Goal: Task Accomplishment & Management: Use online tool/utility

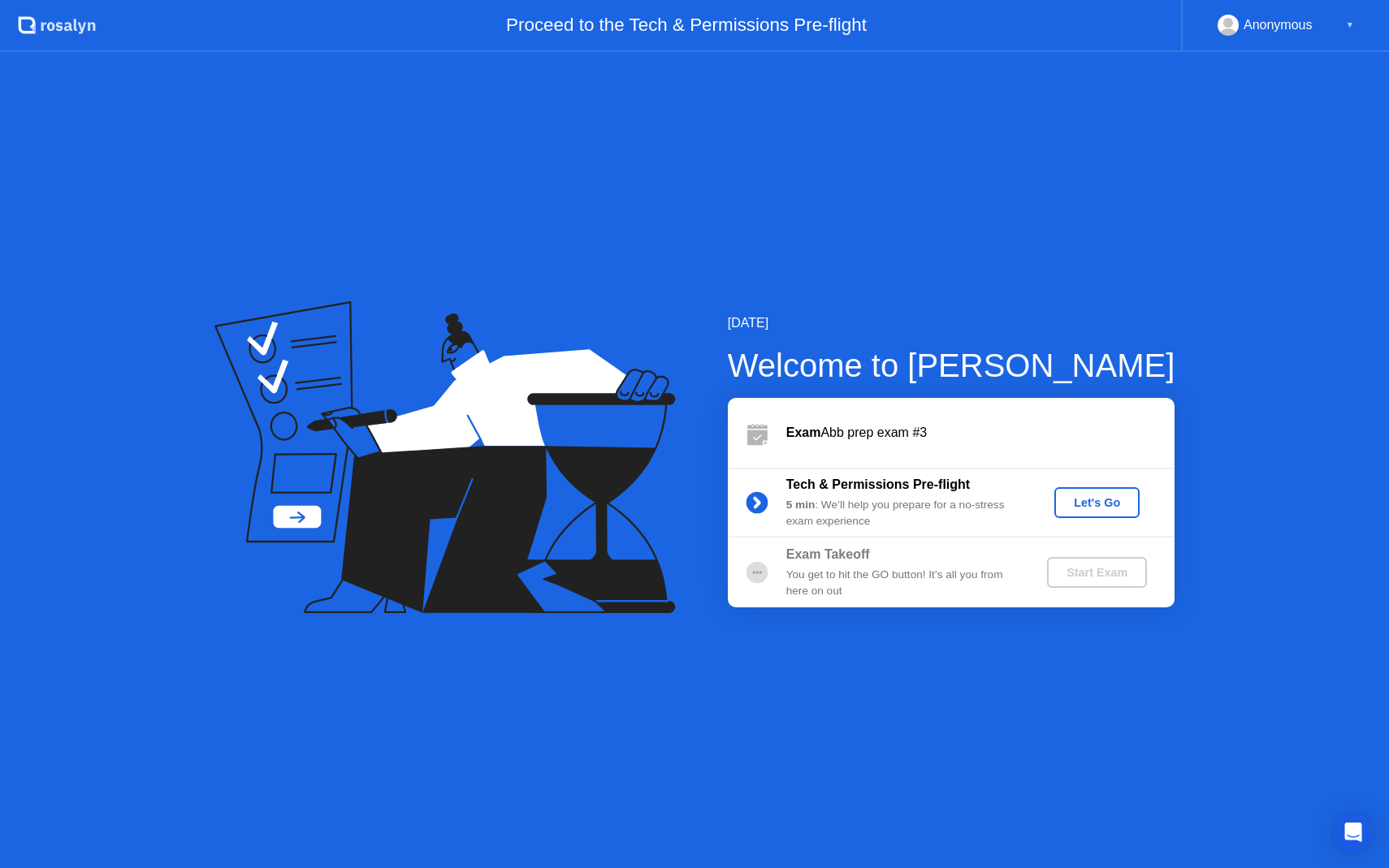
click at [1092, 492] on button "Let's Go" at bounding box center [1097, 503] width 85 height 31
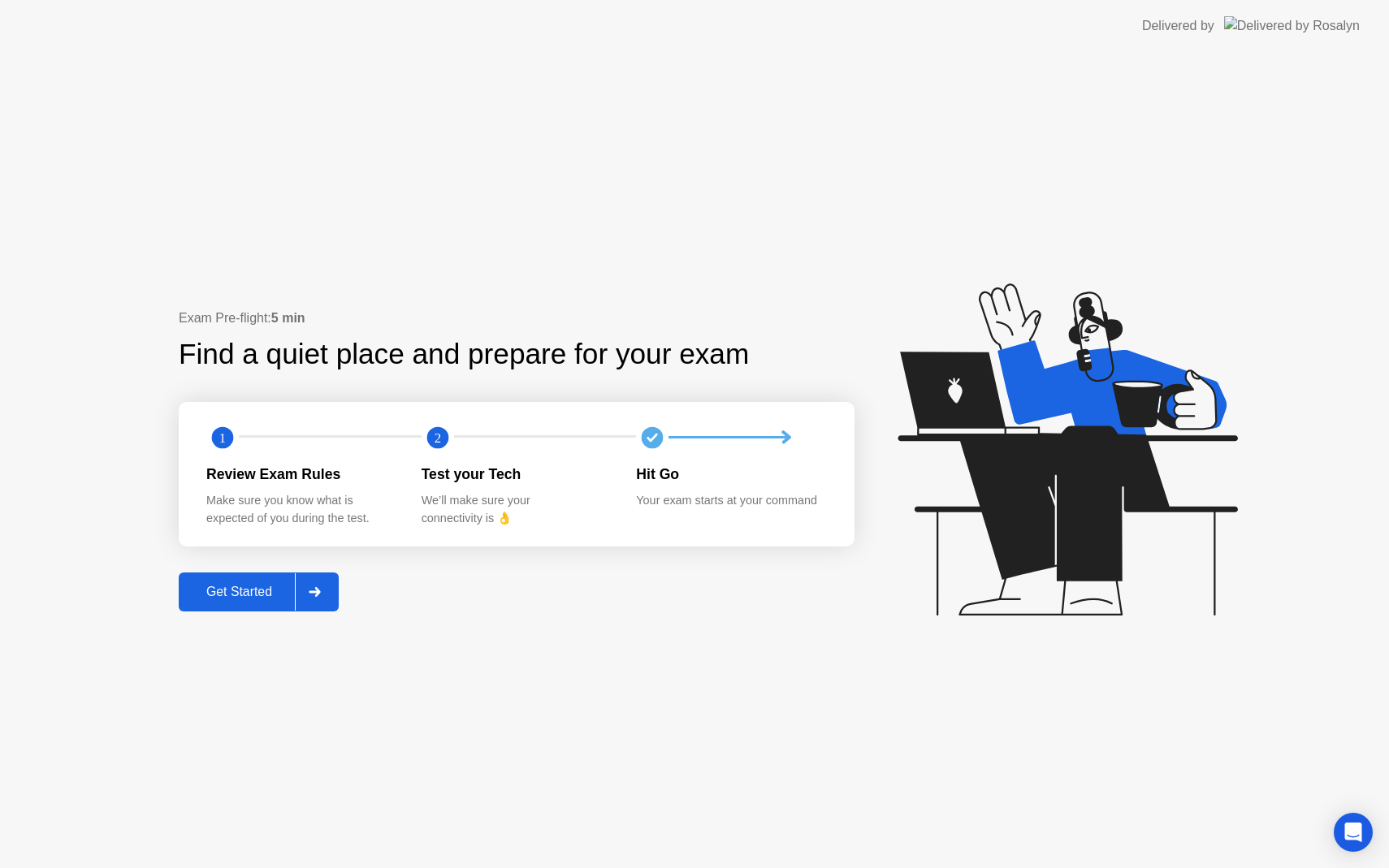
click at [256, 600] on div "Get Started" at bounding box center [238, 591] width 111 height 15
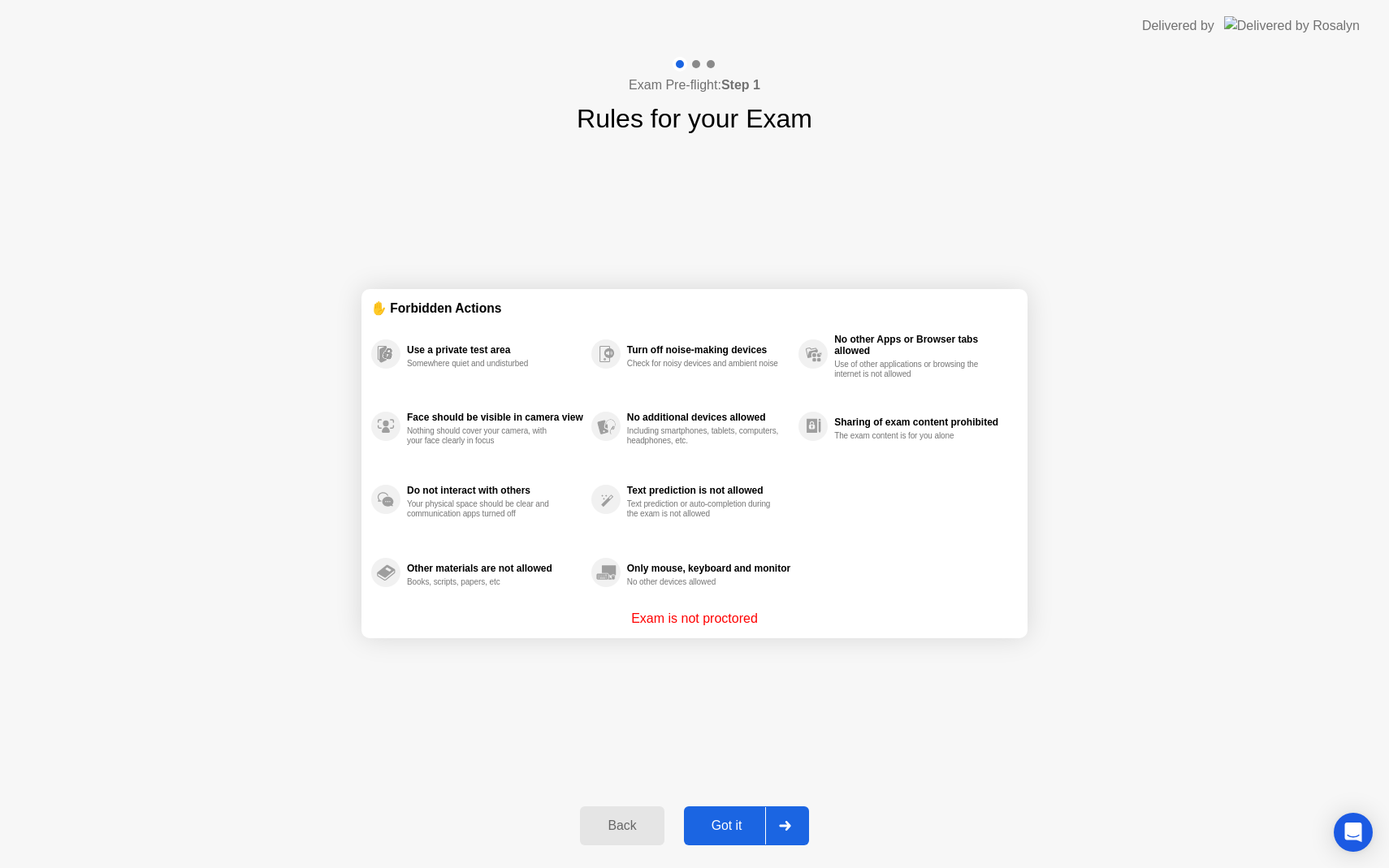
click at [755, 823] on div "Got it" at bounding box center [727, 825] width 77 height 15
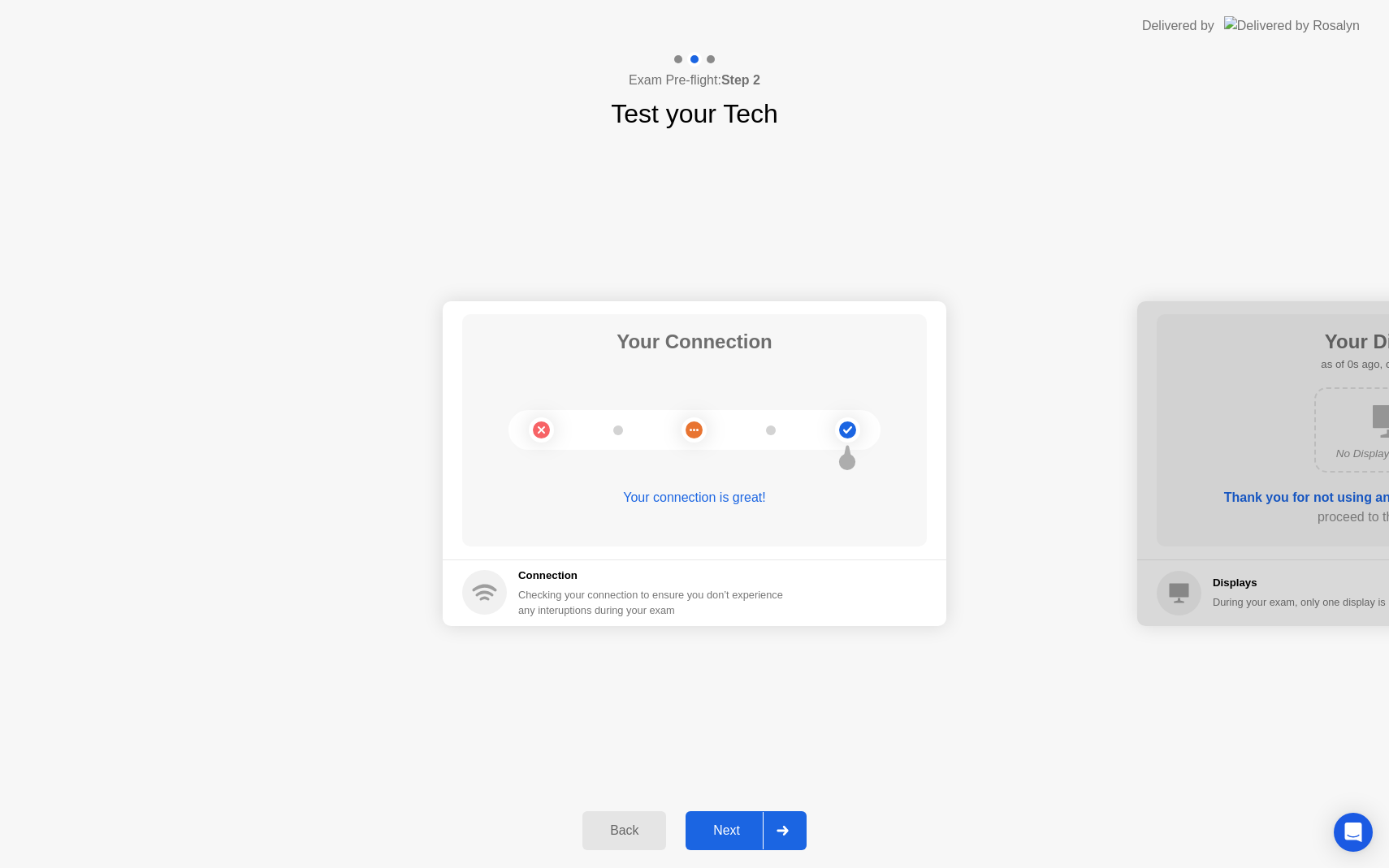
click at [736, 824] on div "Next" at bounding box center [726, 830] width 73 height 15
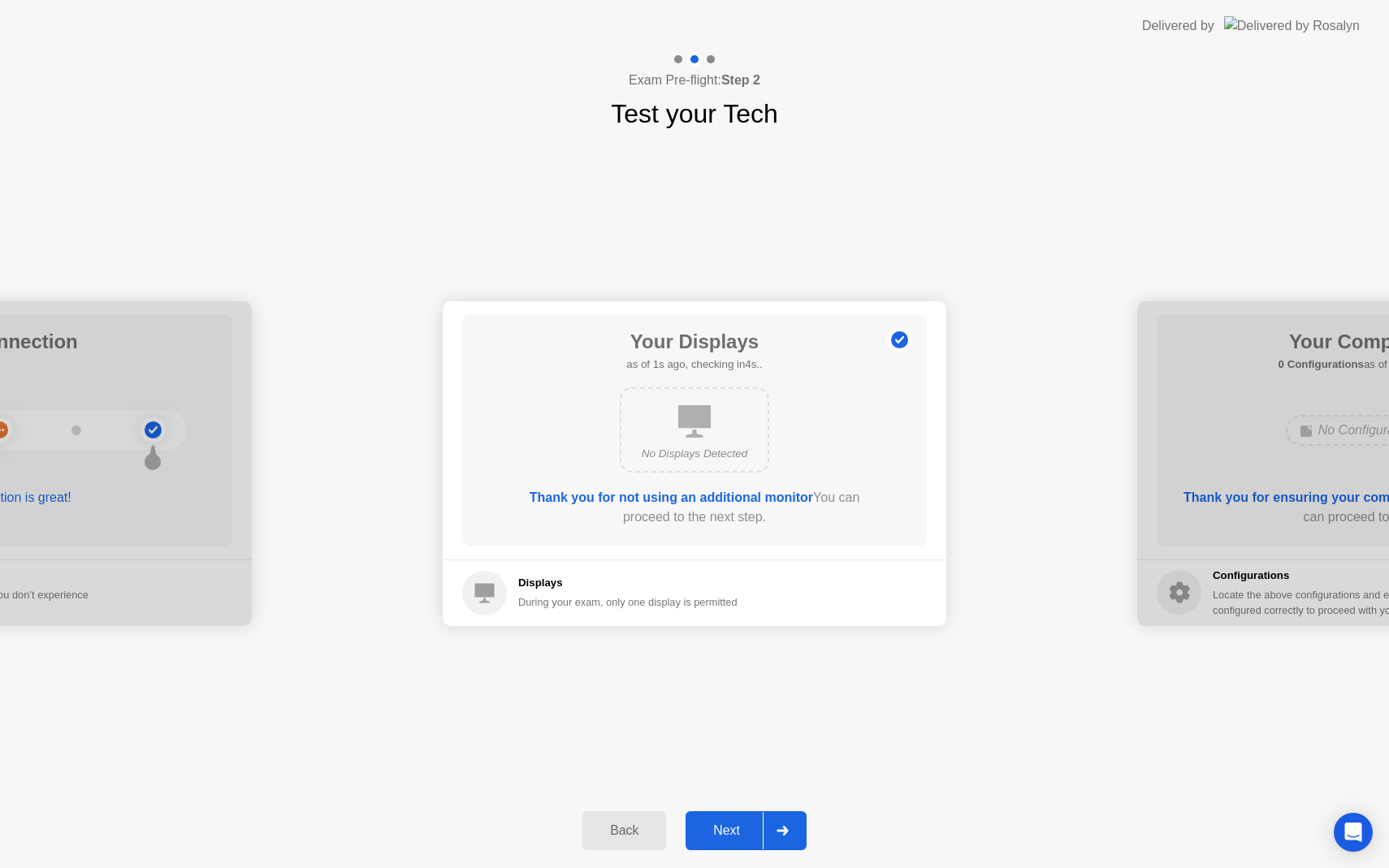
click at [736, 824] on div "Next" at bounding box center [726, 830] width 73 height 15
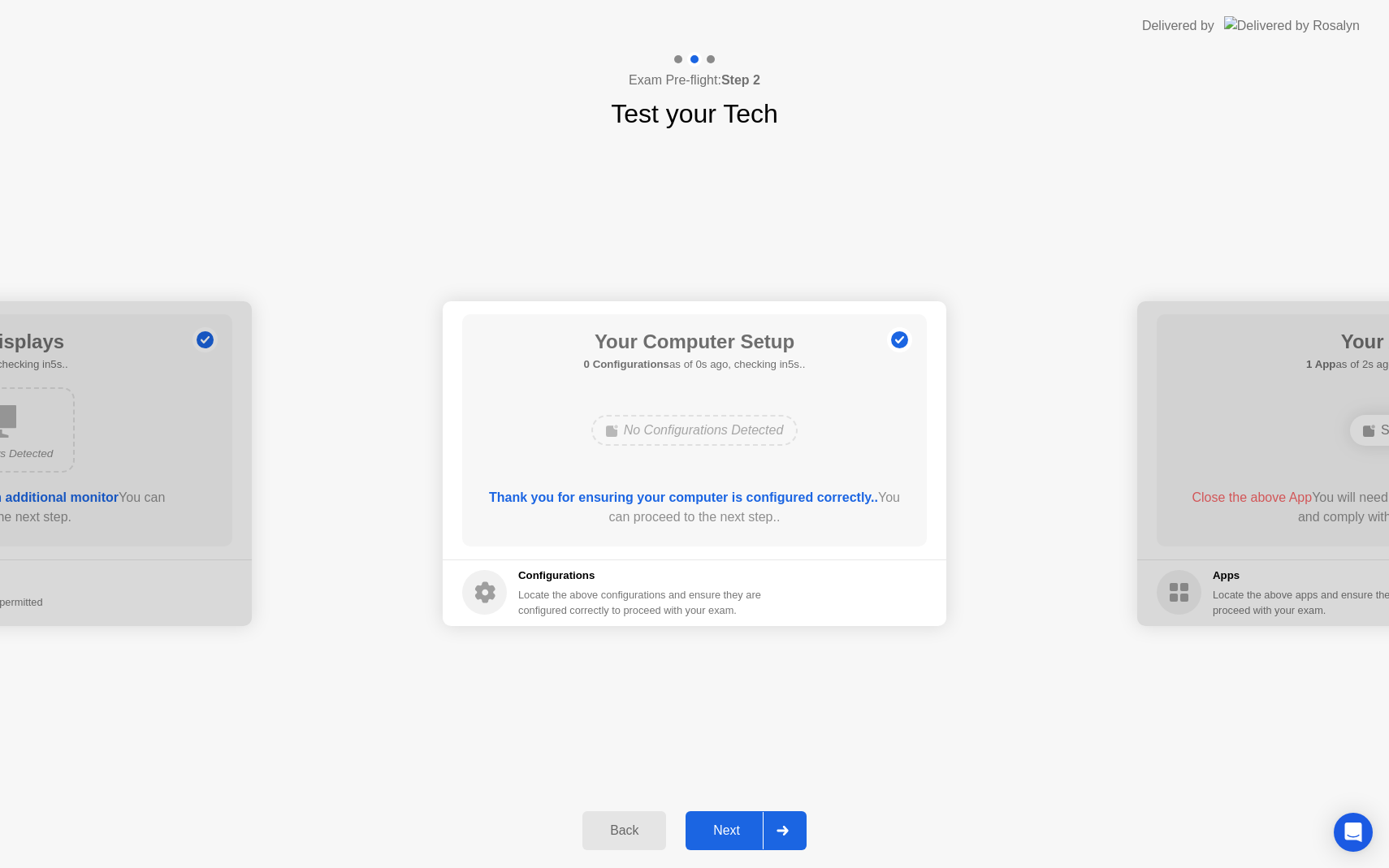
click at [736, 824] on div "Next" at bounding box center [726, 830] width 73 height 15
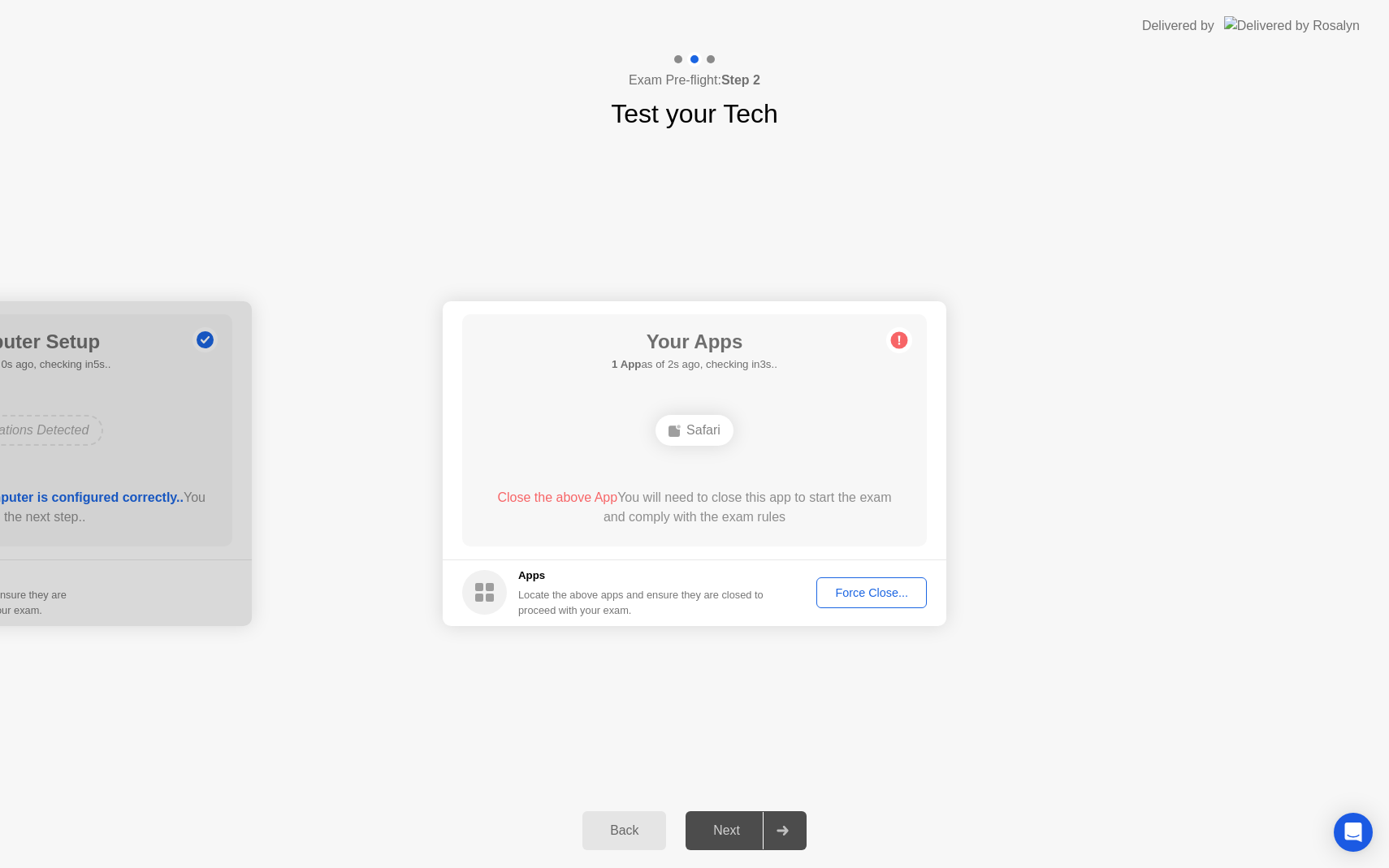
click at [881, 589] on div "Force Close..." at bounding box center [871, 592] width 99 height 13
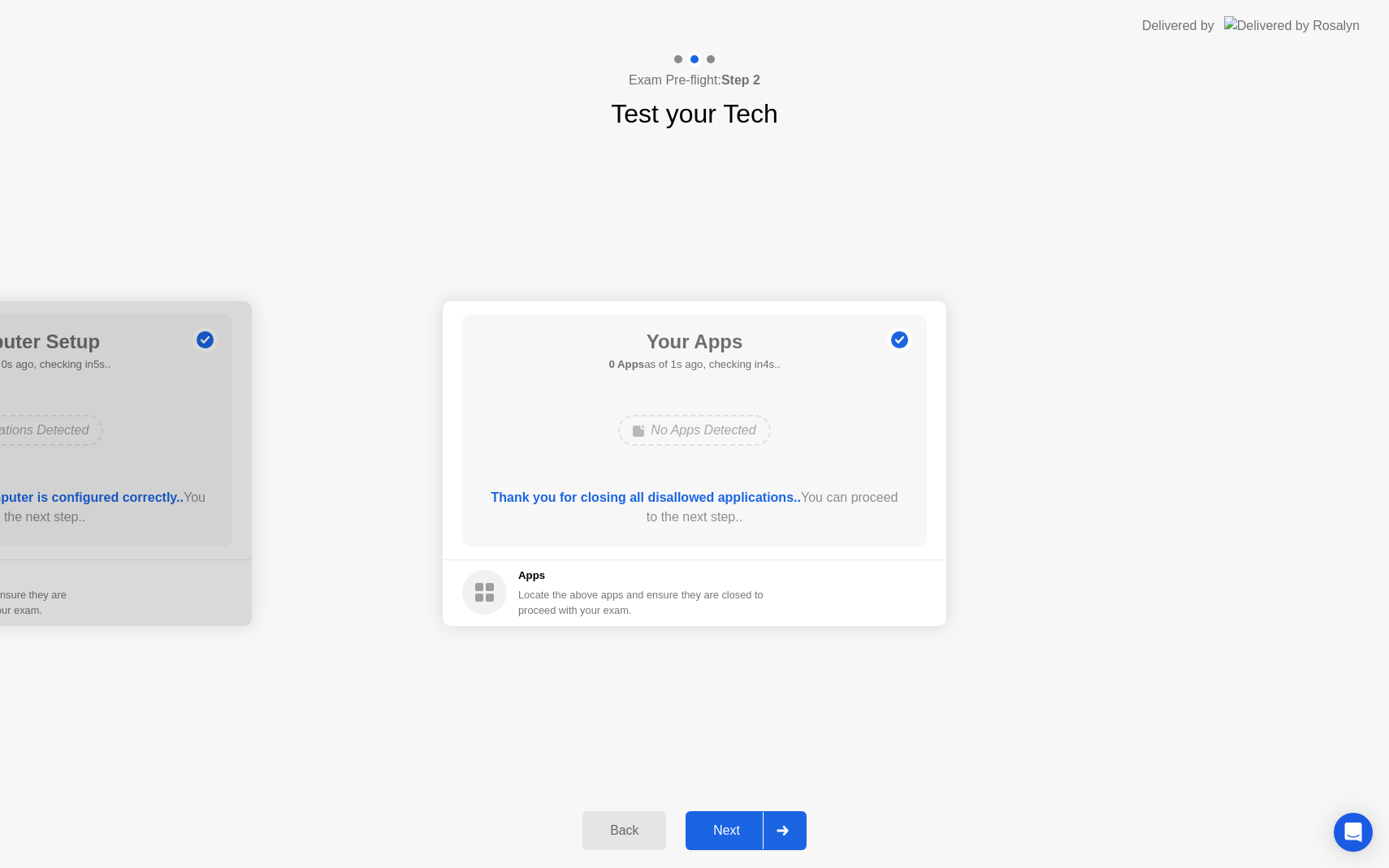
click at [729, 836] on div "Next" at bounding box center [726, 830] width 73 height 15
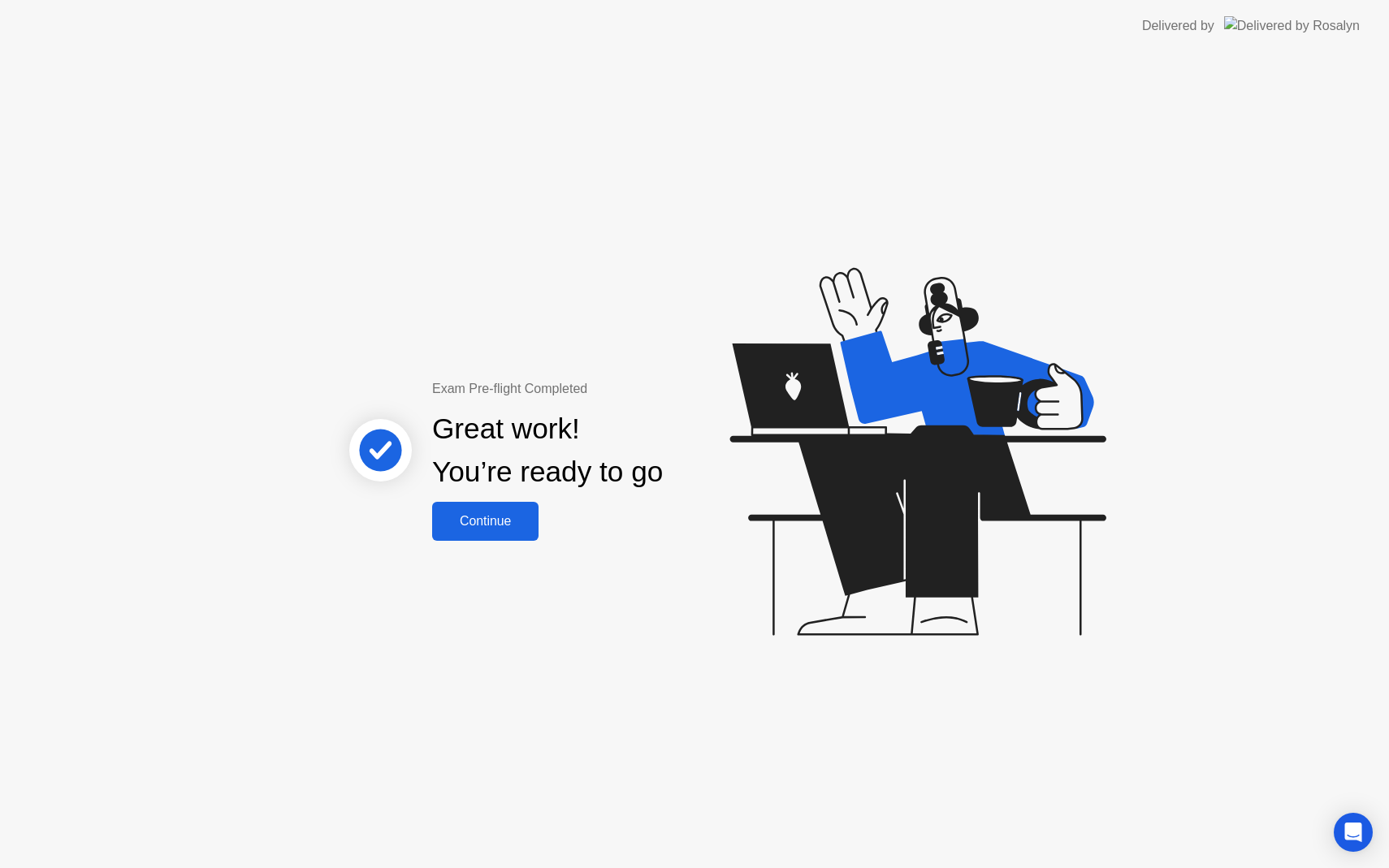
click at [470, 514] on div "Continue" at bounding box center [486, 521] width 97 height 15
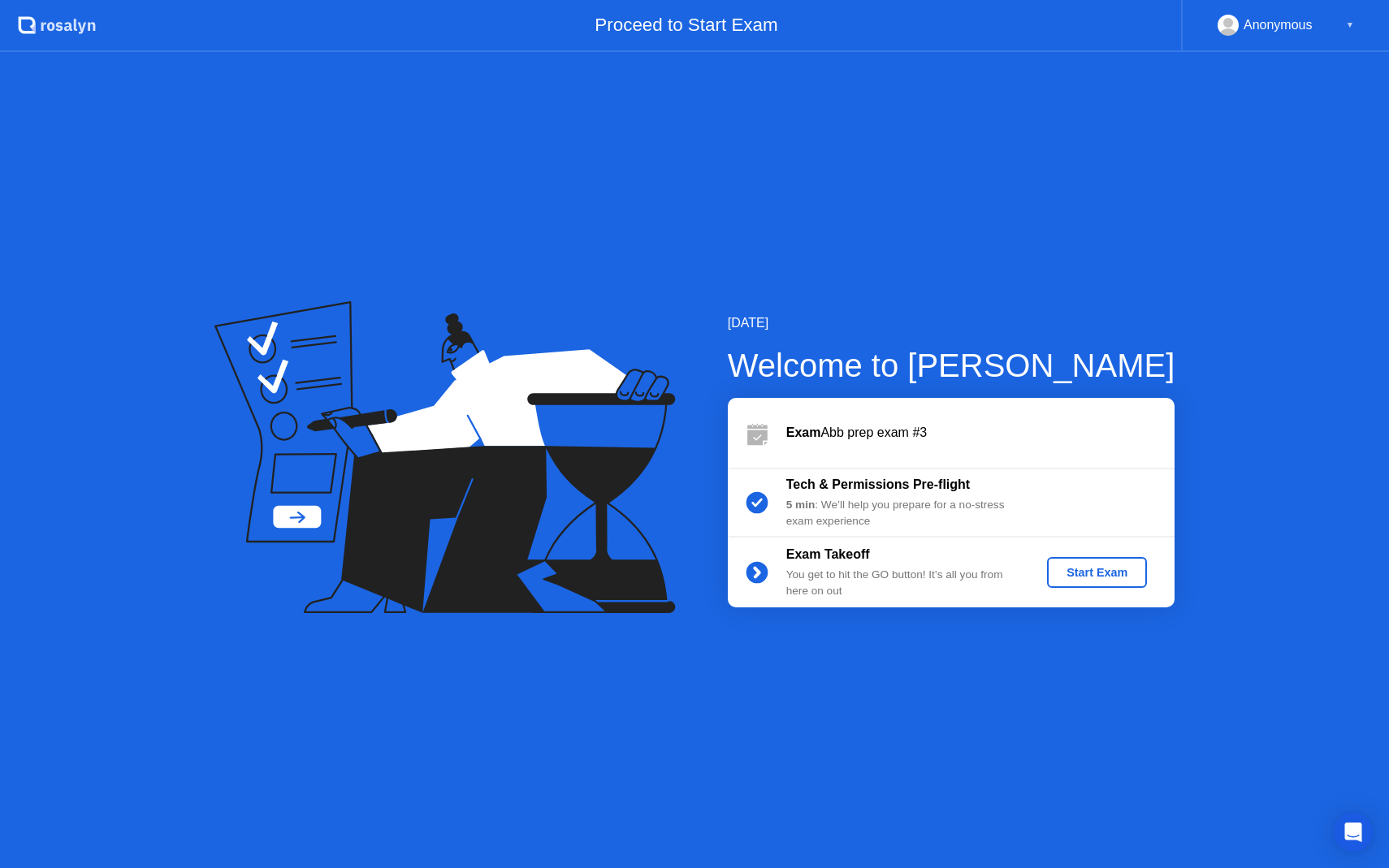
click at [1081, 571] on div "Start Exam" at bounding box center [1097, 572] width 87 height 13
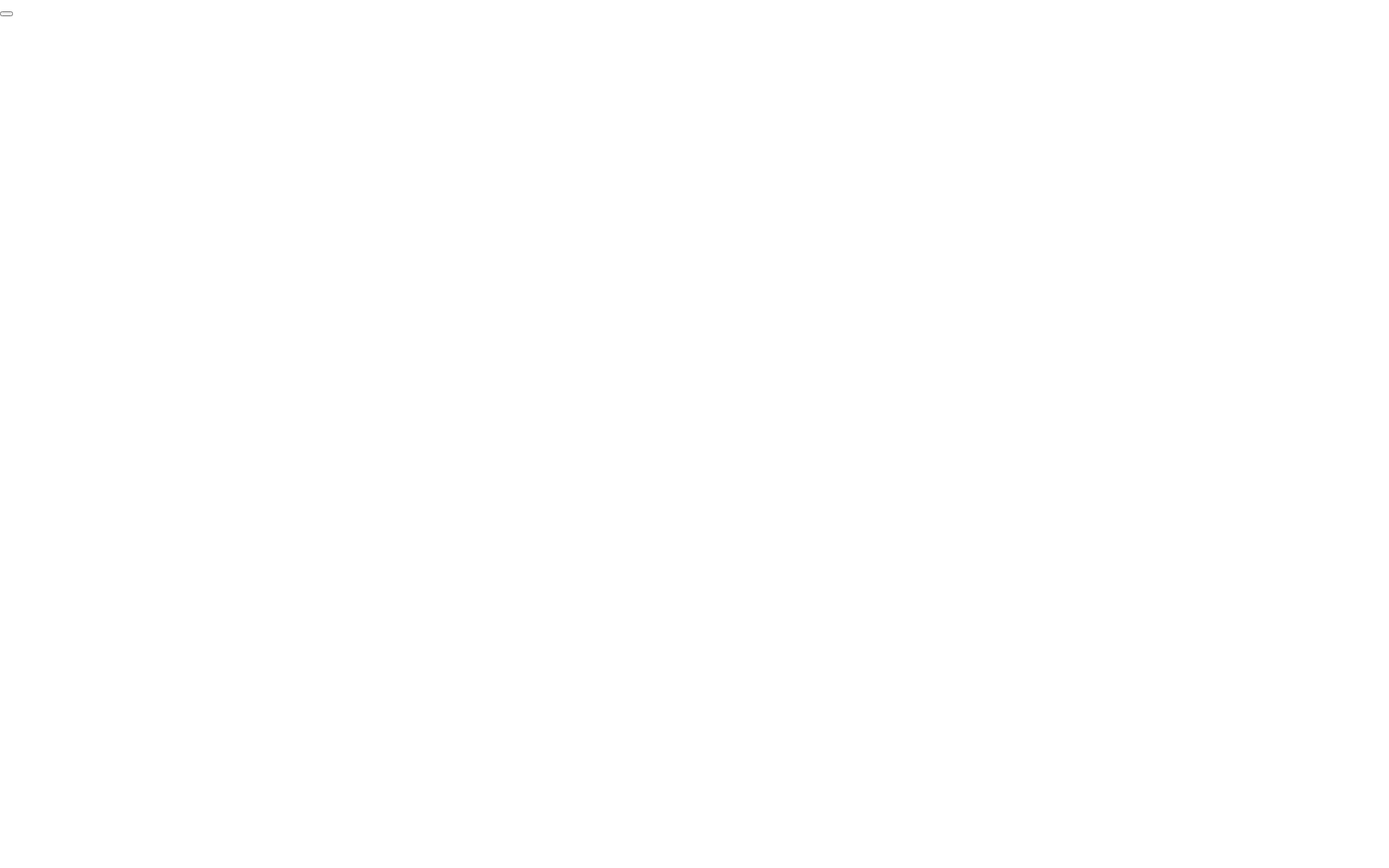
click div "End Proctoring Session"
